Goal: Transaction & Acquisition: Book appointment/travel/reservation

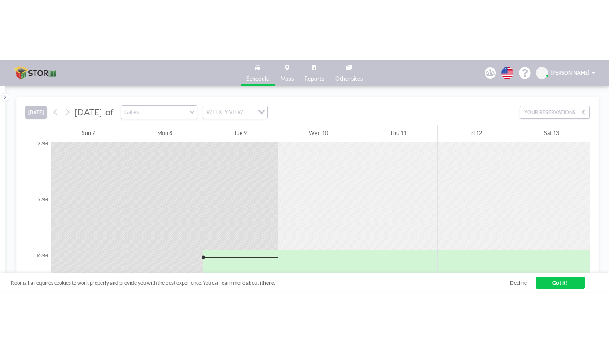
scroll to position [351, 0]
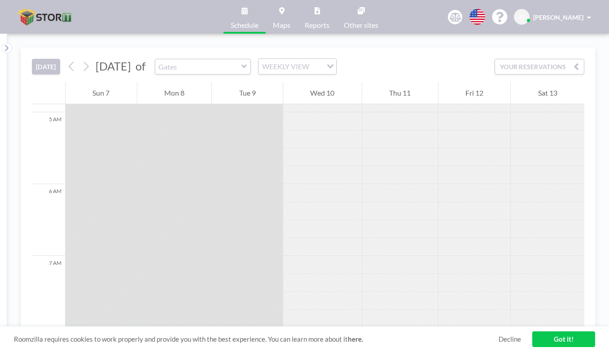
click at [553, 232] on link "Got it!" at bounding box center [563, 339] width 63 height 16
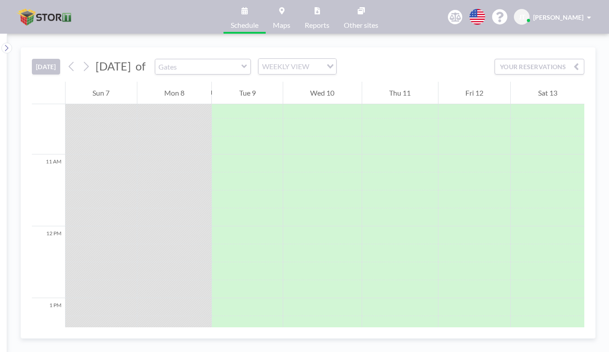
scroll to position [293, 0]
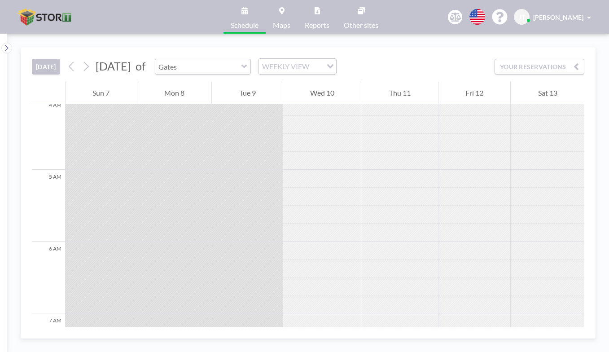
click at [241, 67] on input "text" at bounding box center [198, 66] width 86 height 15
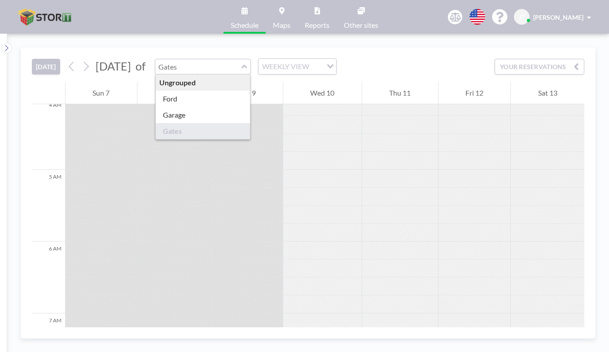
click at [241, 67] on input "text" at bounding box center [198, 66] width 86 height 15
type input "Garage"
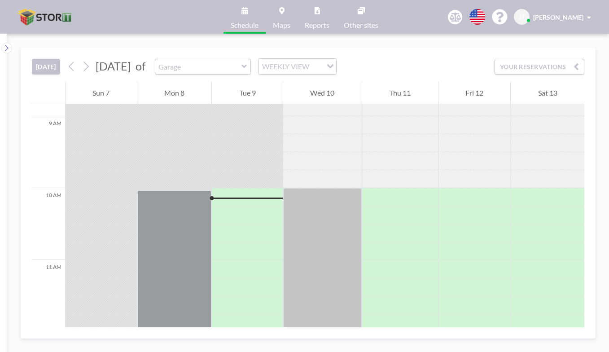
scroll to position [645, 0]
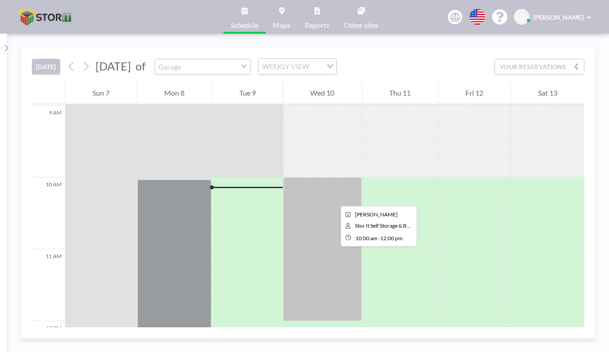
click at [333, 198] on div at bounding box center [322, 249] width 79 height 144
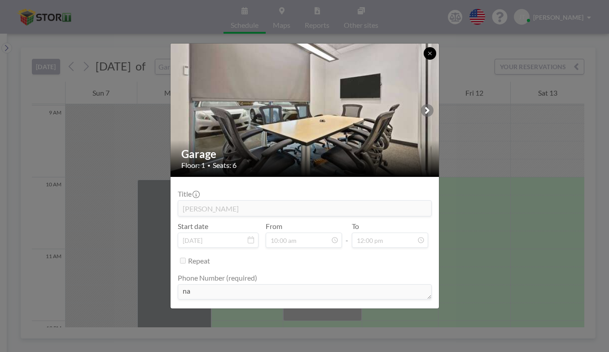
click at [430, 50] on button at bounding box center [430, 53] width 13 height 13
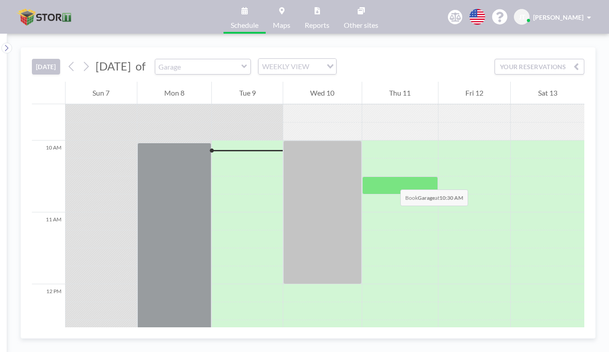
scroll to position [674, 0]
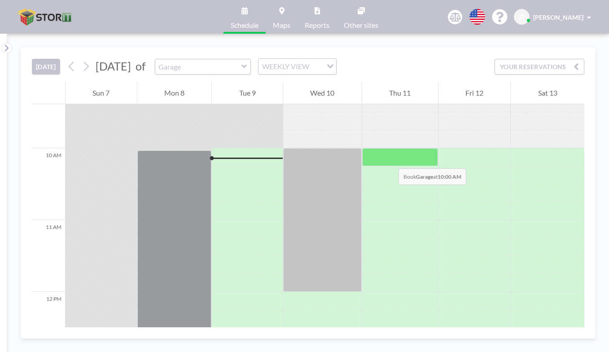
click at [389, 159] on div at bounding box center [400, 157] width 76 height 18
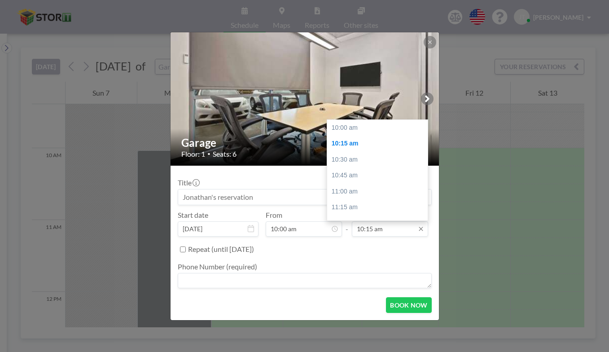
scroll to position [16, 0]
click at [392, 228] on input "10:15 am" at bounding box center [390, 228] width 76 height 15
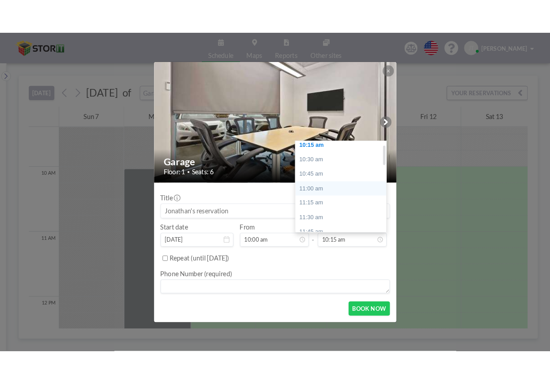
scroll to position [31, 0]
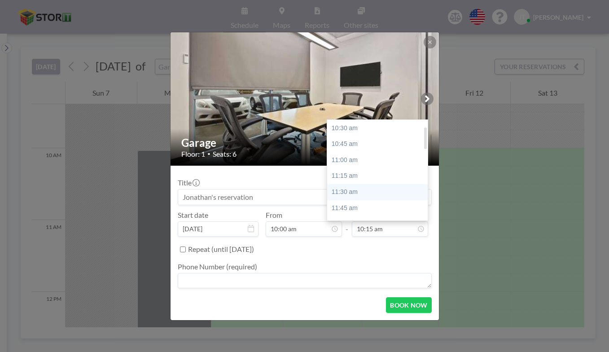
click at [364, 185] on div "11:30 am" at bounding box center [379, 192] width 105 height 16
type input "11:30 am"
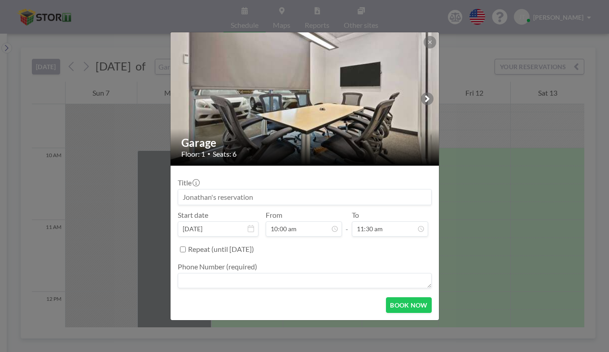
click at [284, 201] on input at bounding box center [304, 196] width 253 height 15
type input "[PERSON_NAME]"
click at [368, 232] on textarea at bounding box center [305, 280] width 254 height 15
type textarea "6023253186"
click at [406, 232] on button "BOOK NOW" at bounding box center [408, 305] width 45 height 16
